Goal: Navigation & Orientation: Find specific page/section

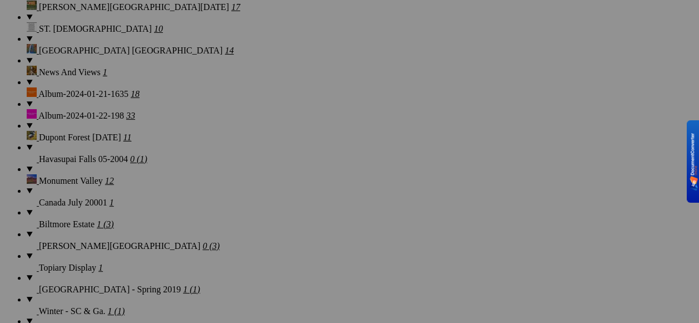
scroll to position [1113, 0]
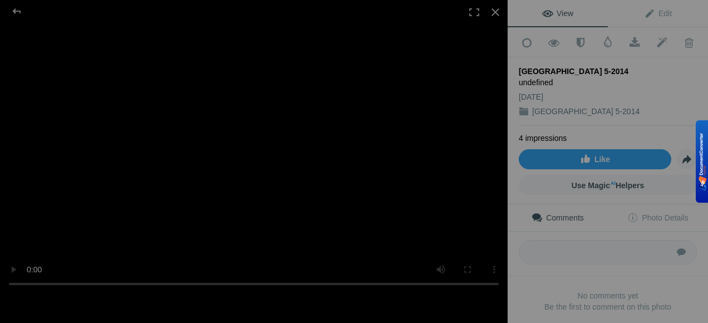
click at [385, 56] on video at bounding box center [253, 161] width 507 height 269
click at [385, 58] on video at bounding box center [253, 161] width 507 height 269
